Goal: Find specific page/section: Find specific page/section

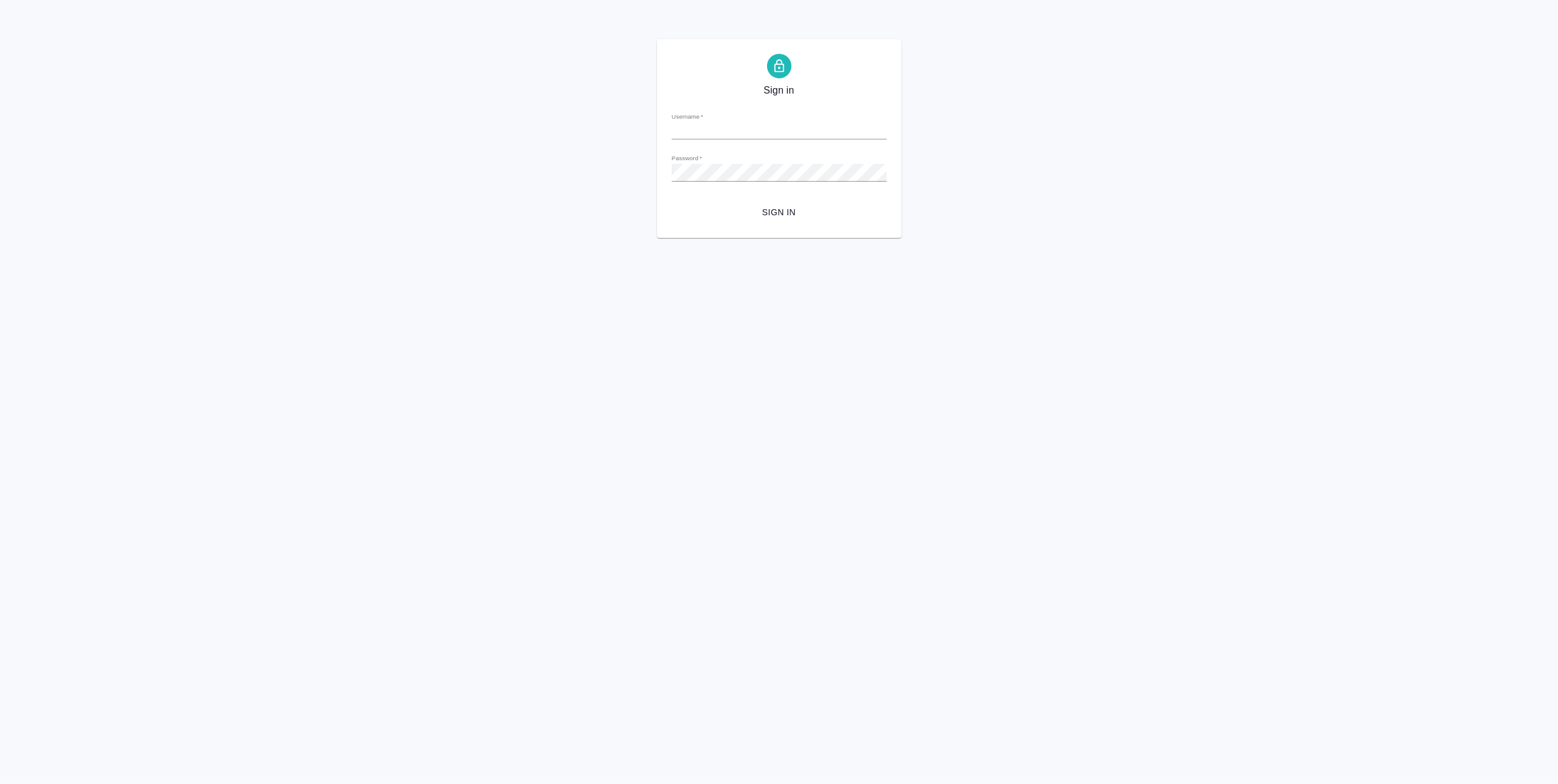
type input "[EMAIL_ADDRESS][DOMAIN_NAME]"
click at [686, 206] on span "Sign in" at bounding box center [779, 212] width 196 height 15
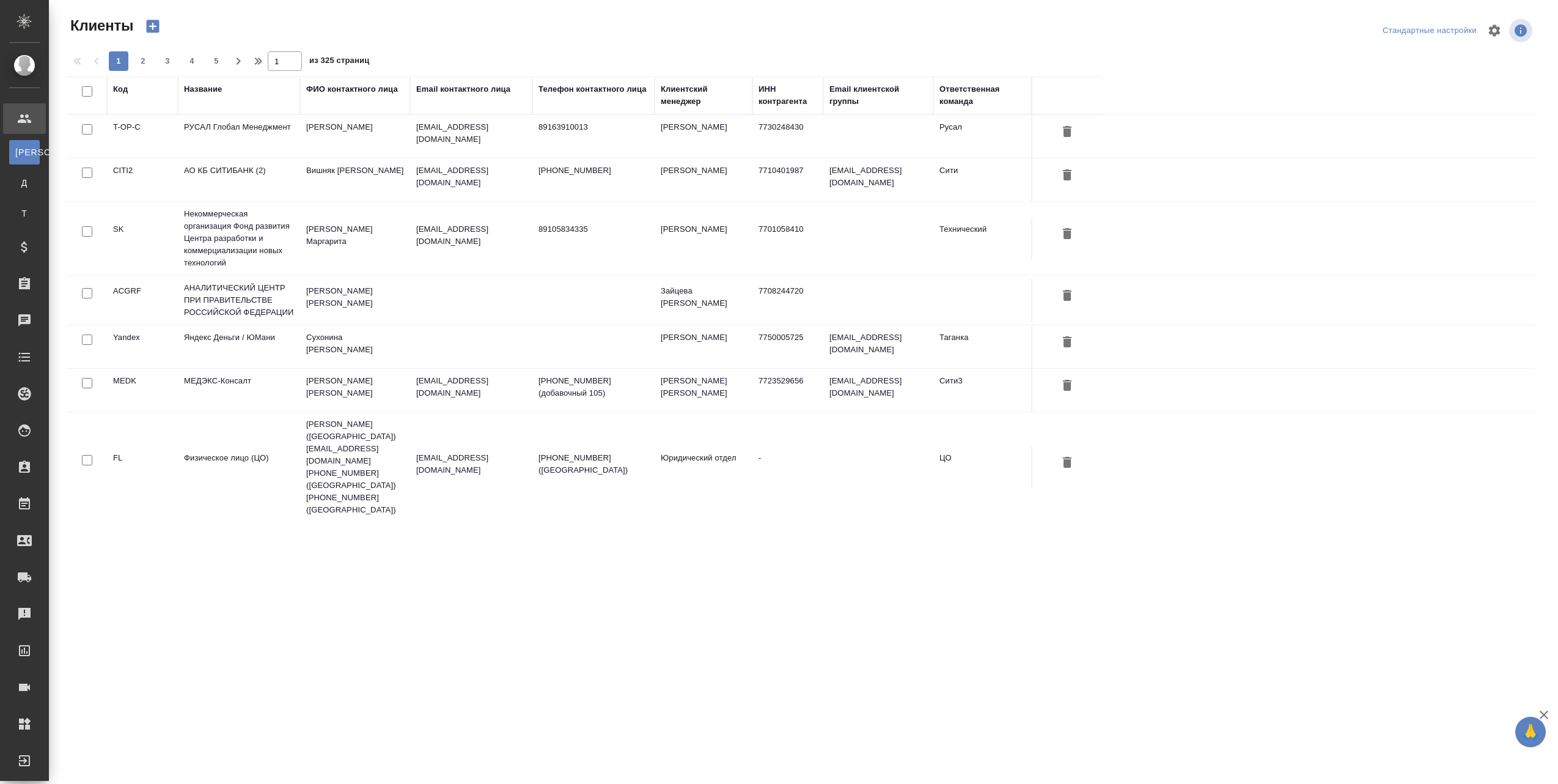
select select "RU"
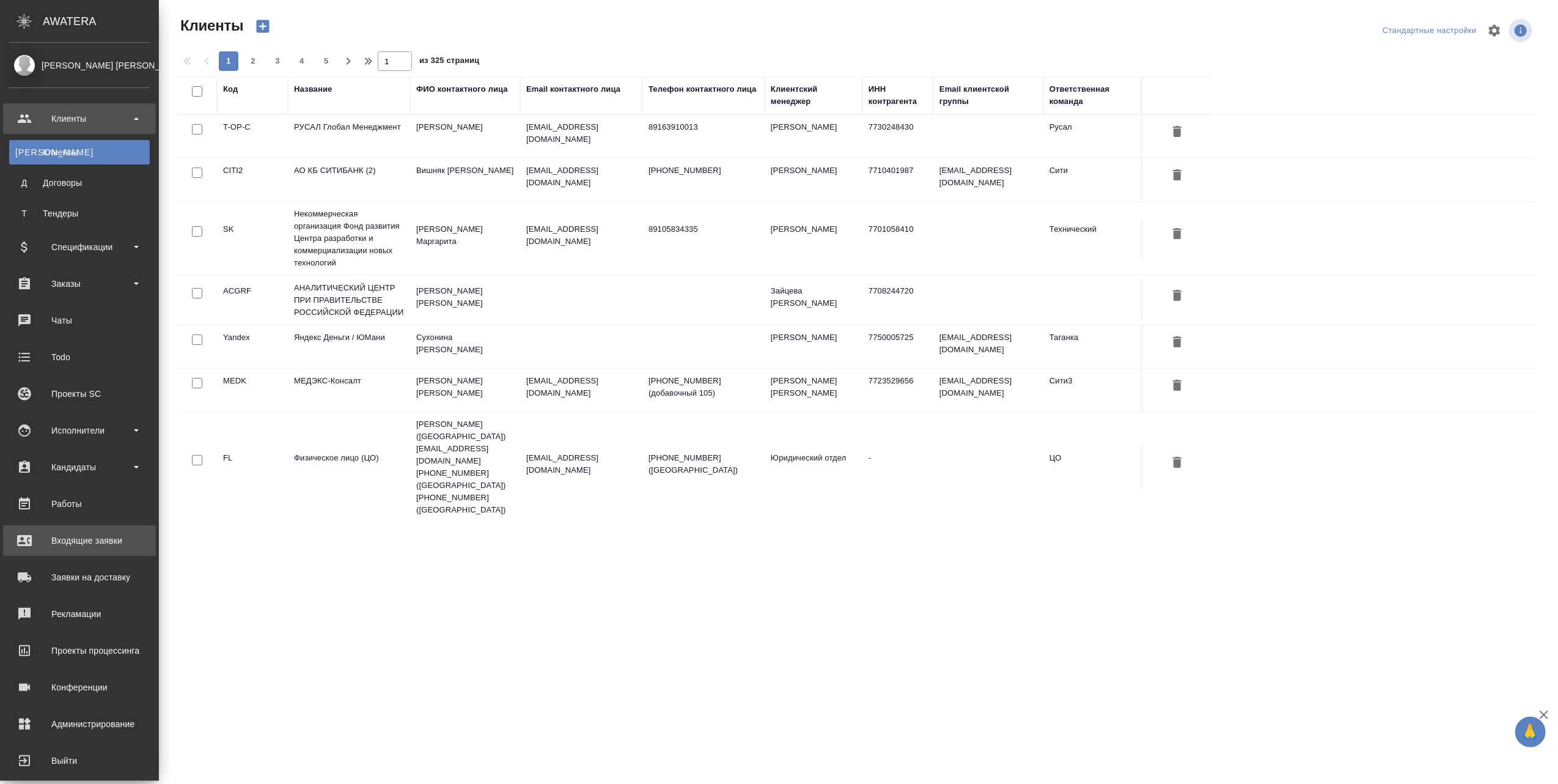
click at [59, 544] on div "Входящие заявки" at bounding box center [79, 540] width 141 height 19
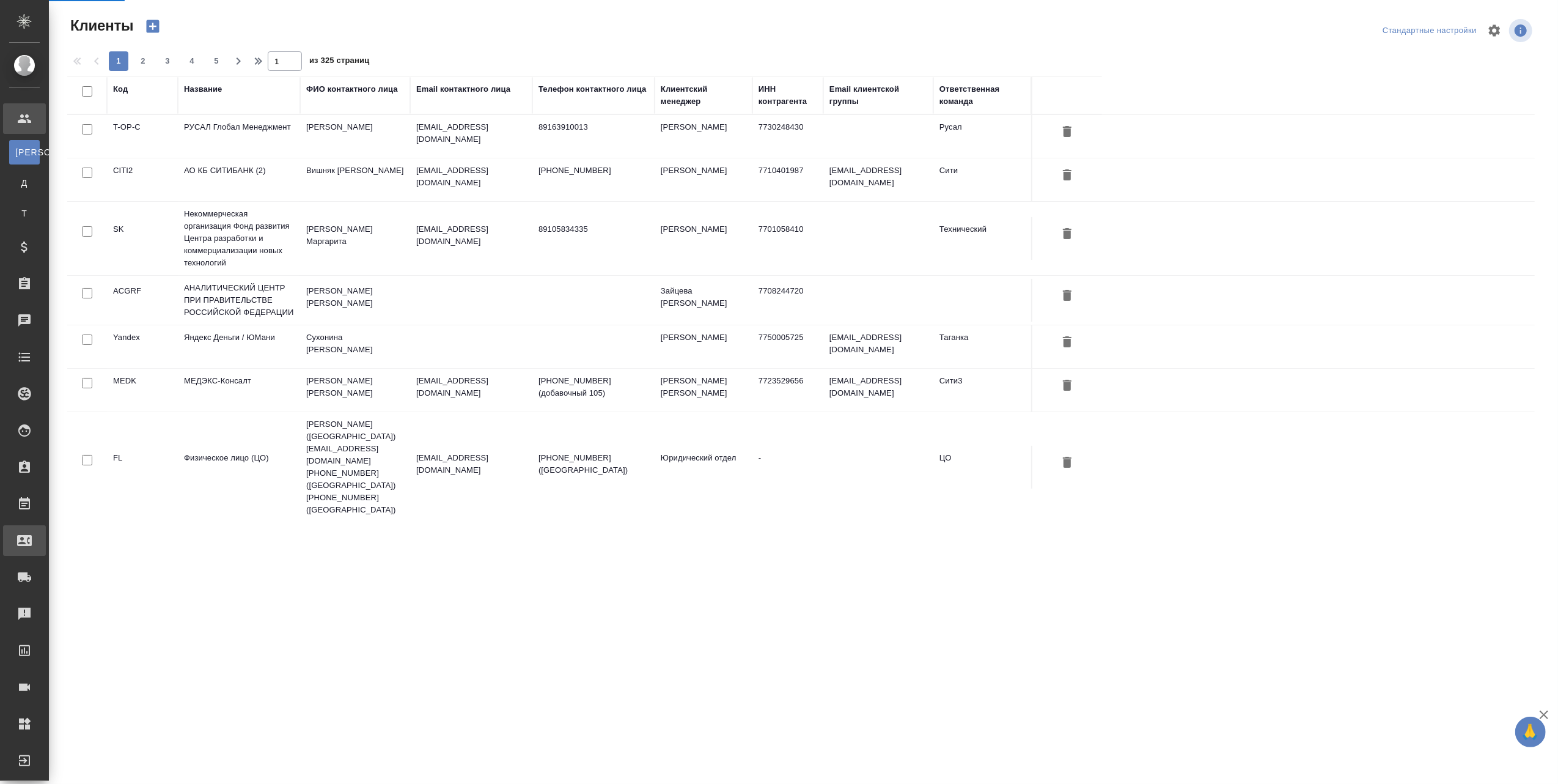
select select "RU"
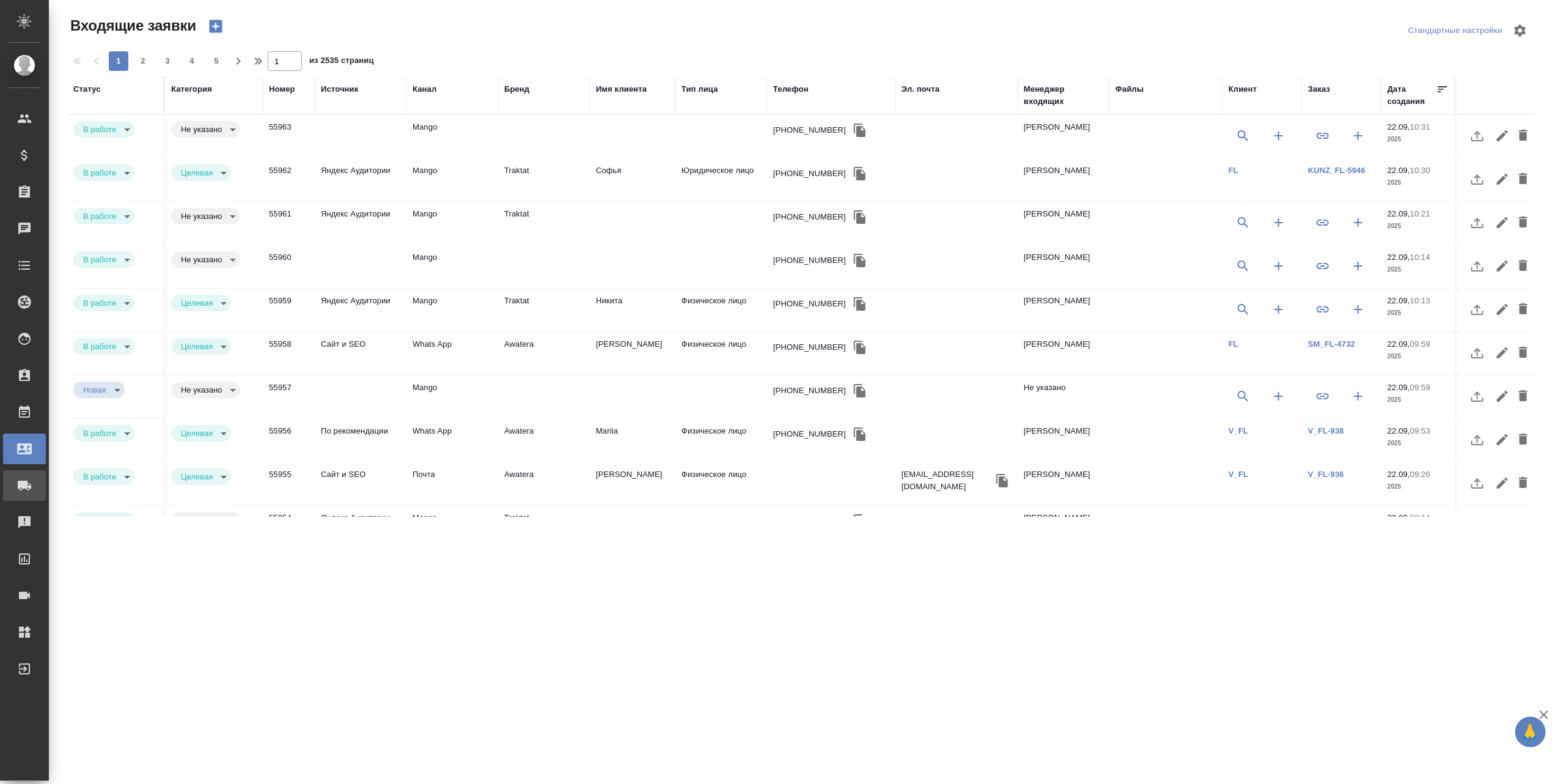
click at [20, 480] on div "Заявки на доставку" at bounding box center [8, 485] width 31 height 19
click at [25, 480] on icon at bounding box center [24, 485] width 13 height 10
